Goal: Transaction & Acquisition: Purchase product/service

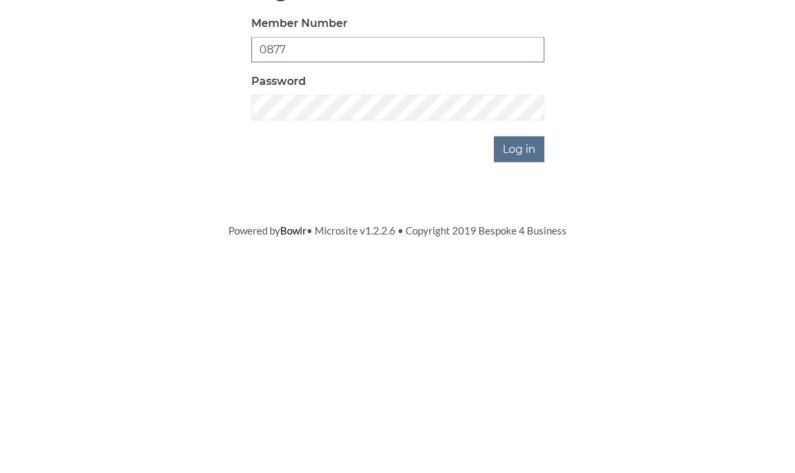
type input "0877"
click at [538, 309] on input "Log in" at bounding box center [519, 322] width 51 height 26
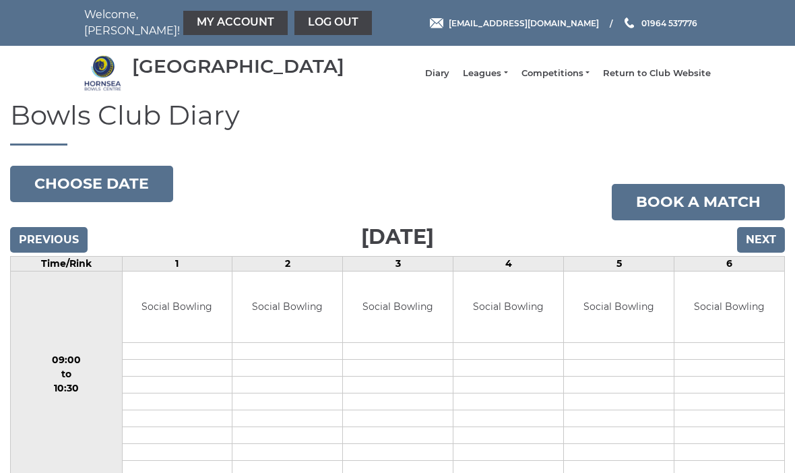
click at [219, 18] on link "My Account" at bounding box center [235, 23] width 104 height 24
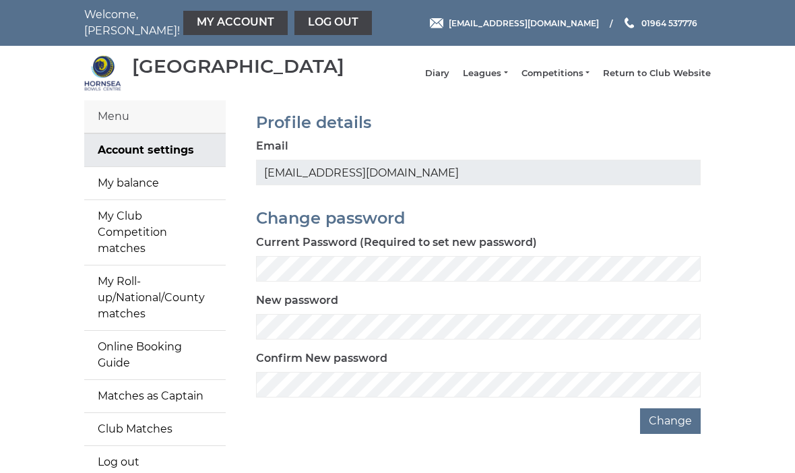
scroll to position [28, 0]
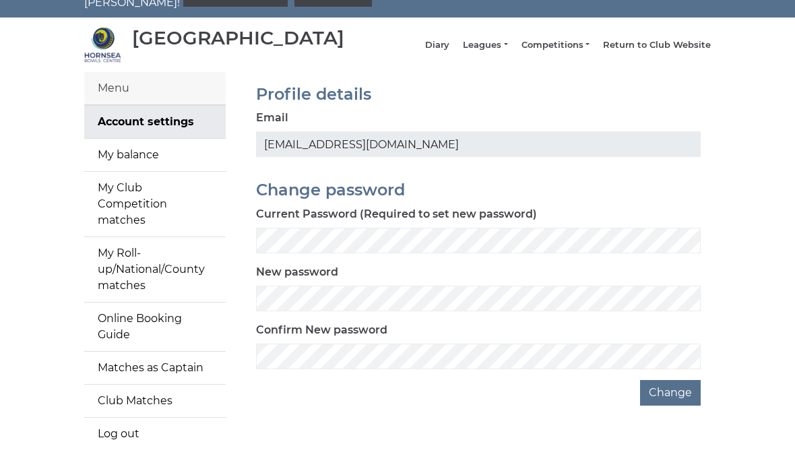
click at [157, 158] on link "My balance" at bounding box center [155, 155] width 142 height 32
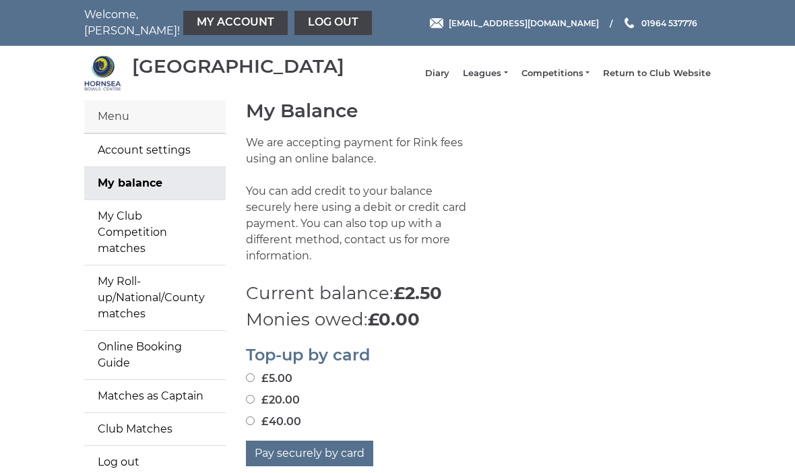
click at [357, 448] on button "Pay securely by card" at bounding box center [309, 454] width 127 height 26
click at [264, 395] on label "£20.00" at bounding box center [273, 400] width 54 height 16
click at [255, 395] on input "£20.00" at bounding box center [250, 399] width 9 height 9
radio input "true"
click at [354, 450] on button "Pay securely by card" at bounding box center [309, 454] width 127 height 26
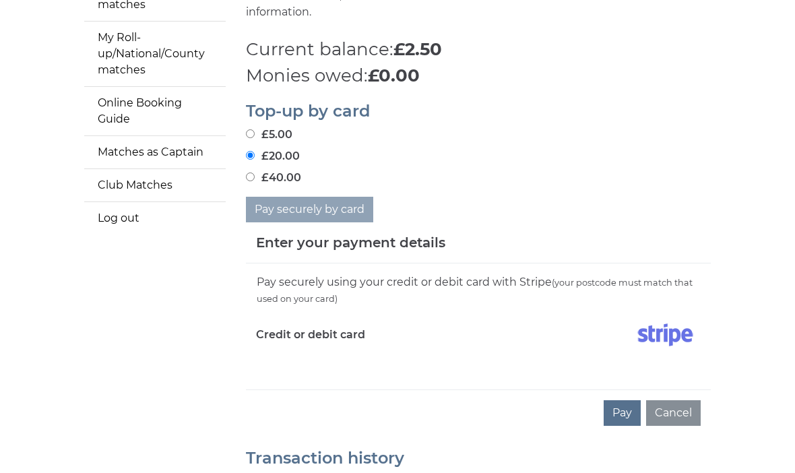
scroll to position [244, 0]
click at [272, 369] on div "Pay securely using your credit or debit card with Stripe (your postcode must ma…" at bounding box center [478, 327] width 465 height 126
click at [266, 368] on div "Pay securely using your credit or debit card with Stripe (your postcode must ma…" at bounding box center [478, 327] width 465 height 126
click at [290, 379] on div "Pay securely using your credit or debit card with Stripe (your postcode must ma…" at bounding box center [478, 327] width 465 height 126
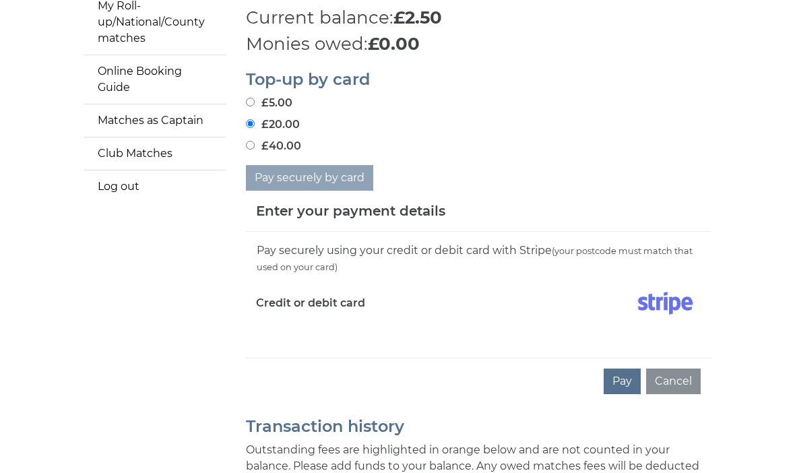
scroll to position [277, 0]
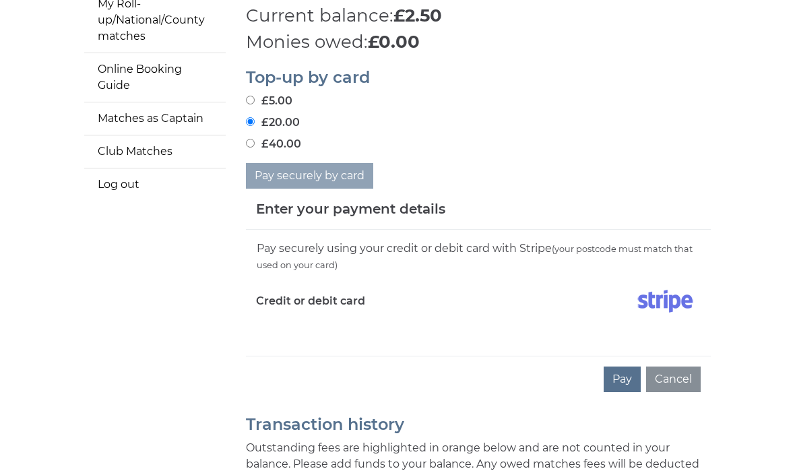
click at [353, 294] on label "Credit or debit card" at bounding box center [310, 302] width 109 height 34
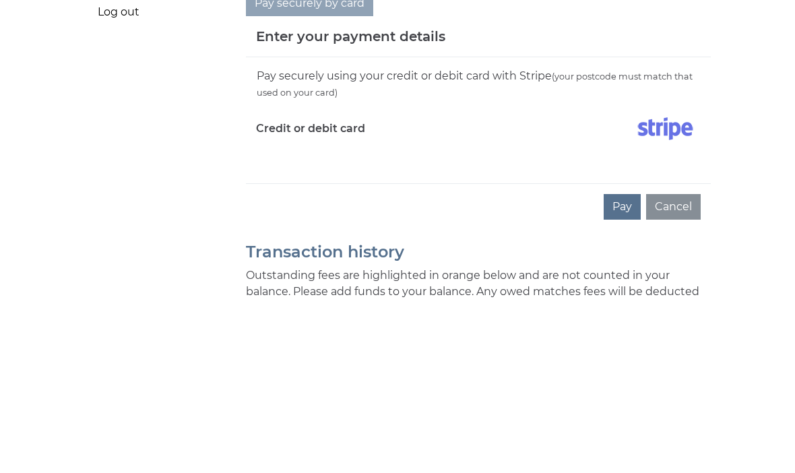
click at [627, 367] on button "Pay" at bounding box center [622, 380] width 37 height 26
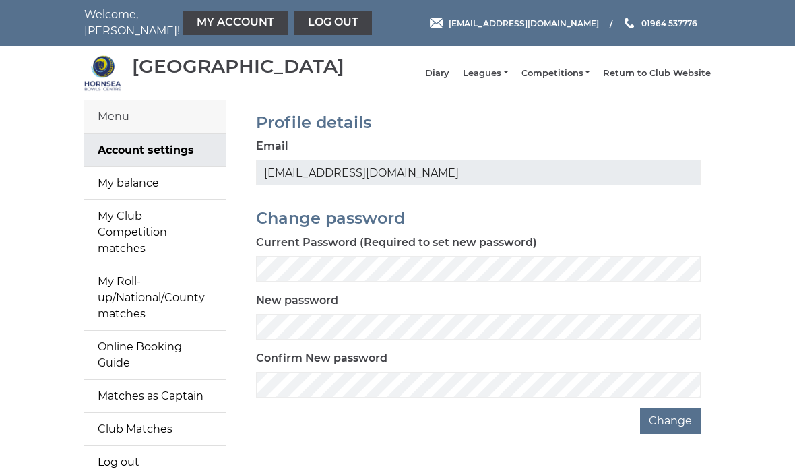
scroll to position [75, 0]
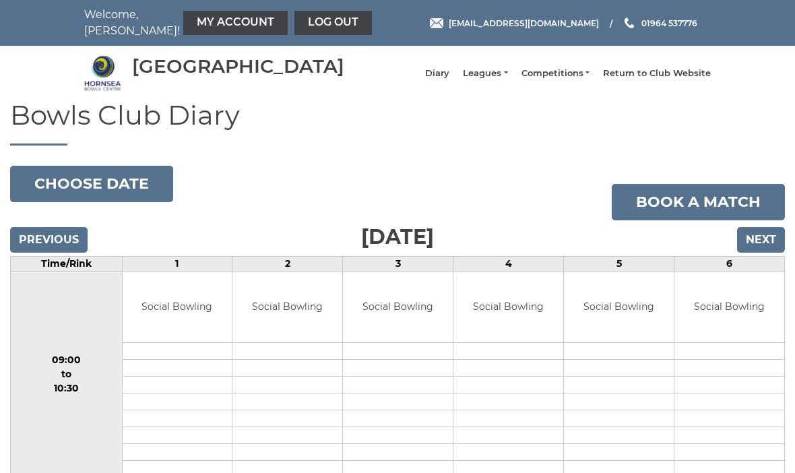
click at [768, 248] on input "Next" at bounding box center [761, 240] width 48 height 26
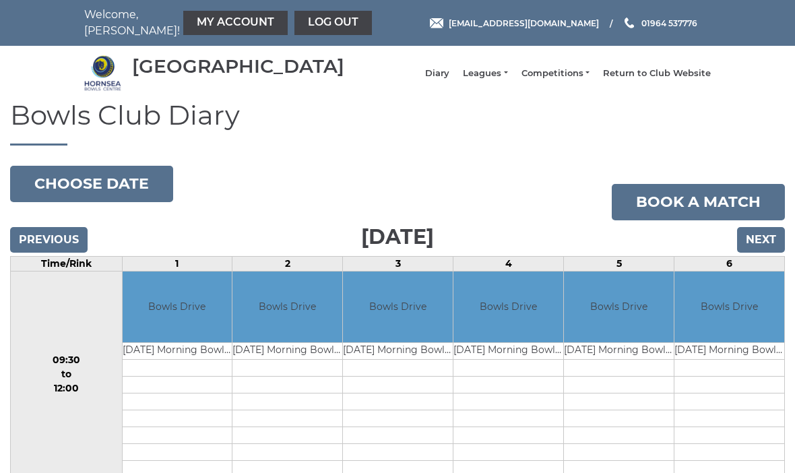
click at [773, 245] on input "Next" at bounding box center [761, 240] width 48 height 26
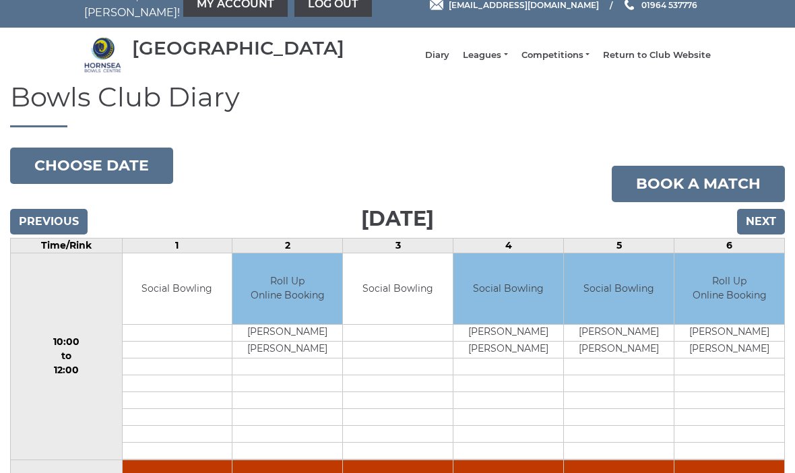
scroll to position [18, 0]
click at [772, 229] on input "Next" at bounding box center [761, 223] width 48 height 26
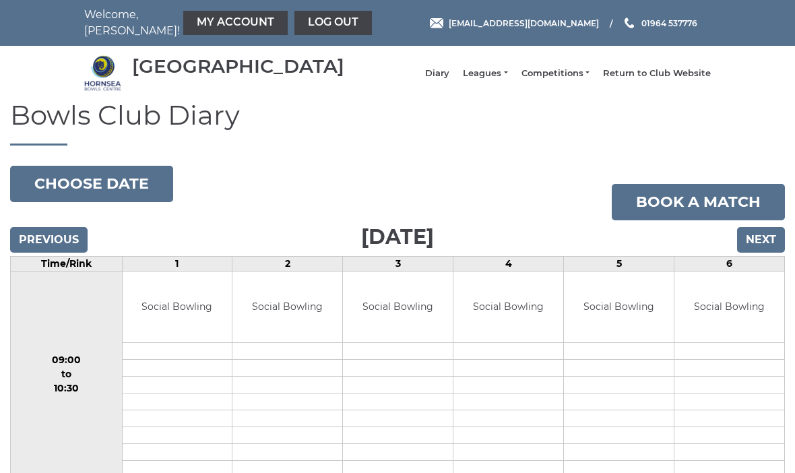
click at [771, 247] on input "Next" at bounding box center [761, 240] width 48 height 26
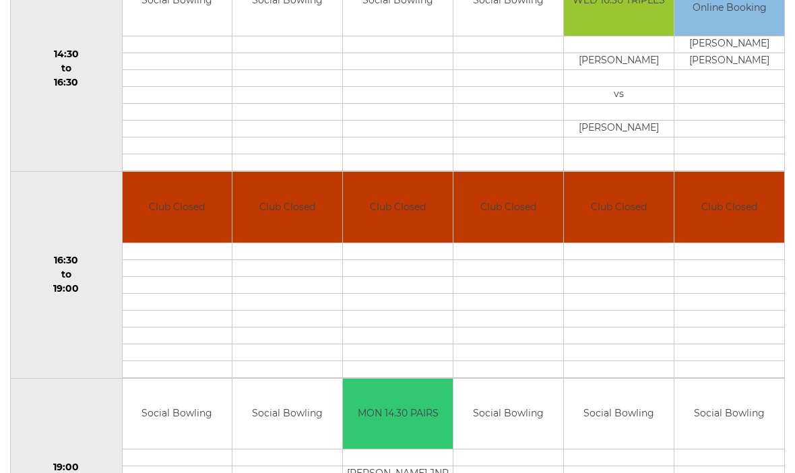
scroll to position [869, 0]
